Goal: Transaction & Acquisition: Subscribe to service/newsletter

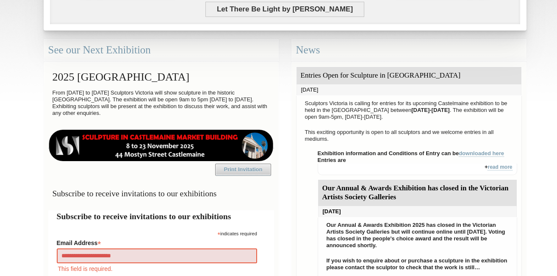
type input "**********"
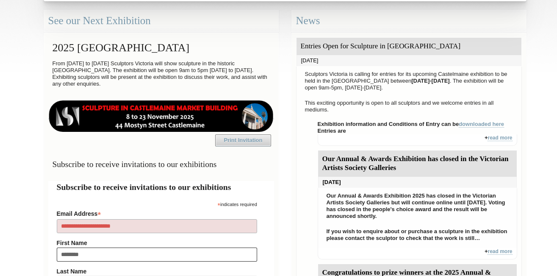
type input "********"
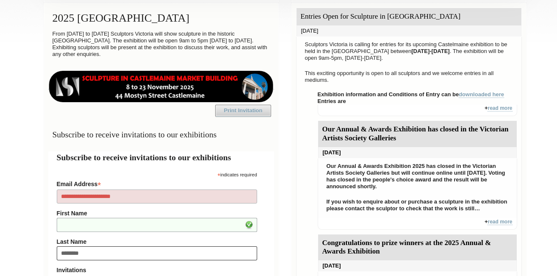
type input "********"
